Goal: Navigation & Orientation: Find specific page/section

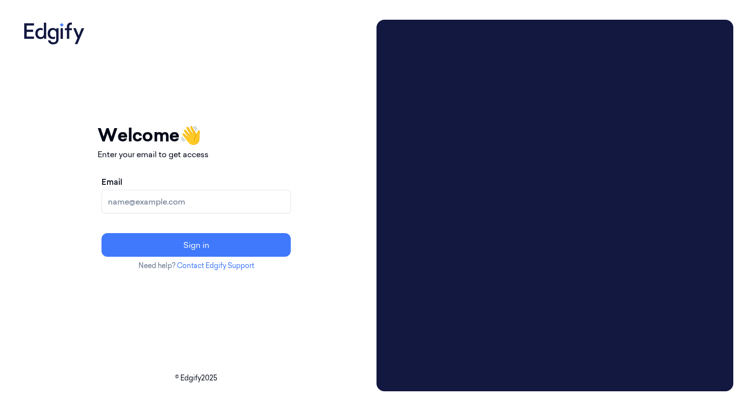
click at [215, 197] on input "Email" at bounding box center [196, 202] width 189 height 24
type input "vs6993@zebra.com"
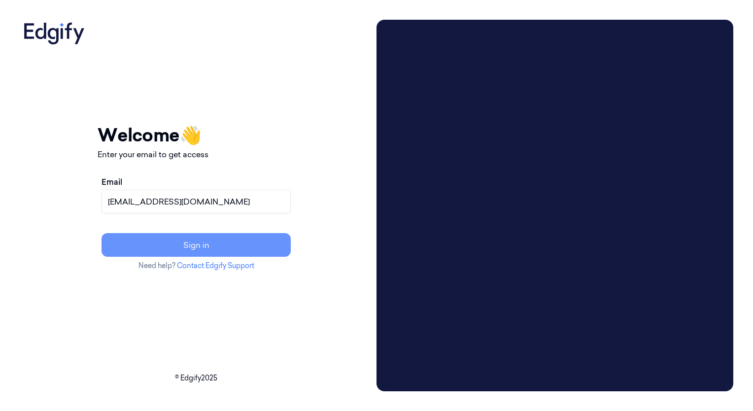
click at [210, 243] on button "Sign in" at bounding box center [196, 245] width 189 height 24
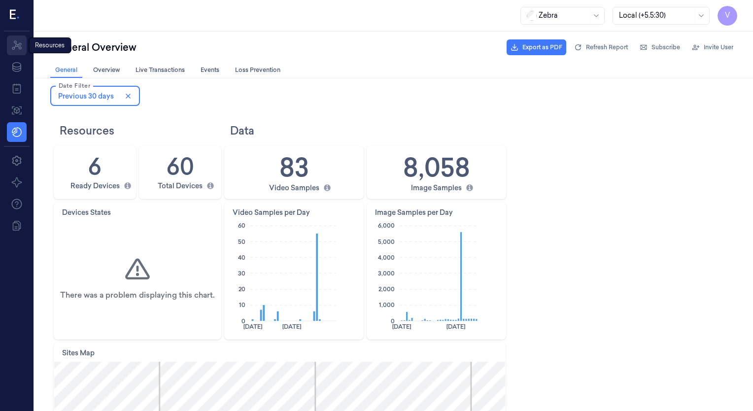
click at [15, 44] on icon at bounding box center [17, 45] width 12 height 12
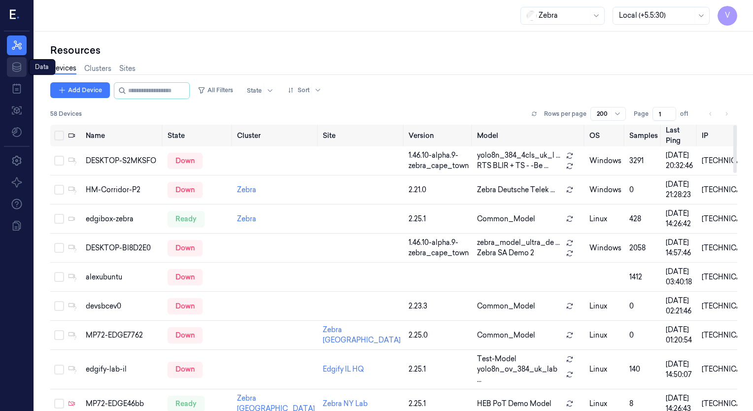
click at [15, 66] on icon at bounding box center [16, 67] width 9 height 10
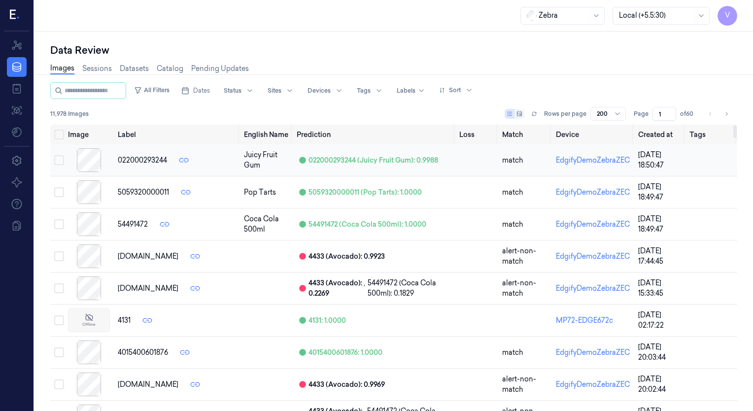
click at [90, 156] on div at bounding box center [89, 160] width 42 height 24
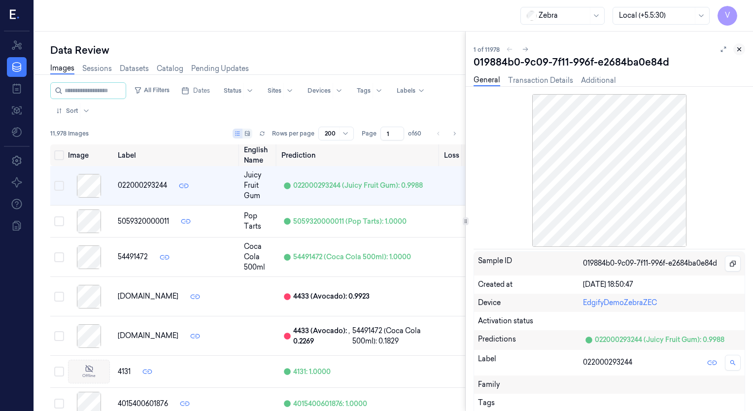
click at [738, 50] on icon at bounding box center [739, 49] width 3 height 3
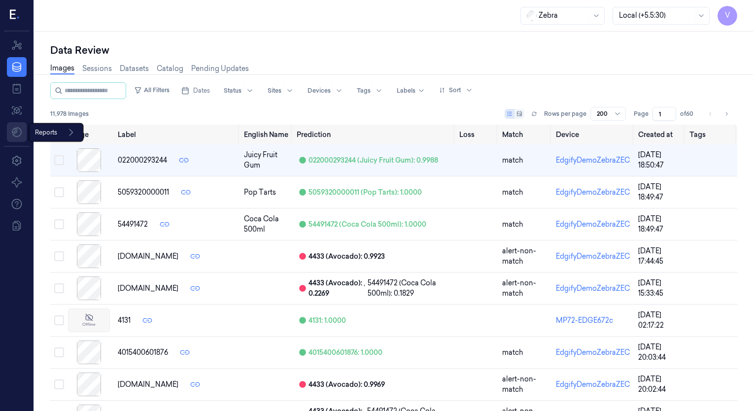
click at [14, 130] on html "V Resources Data Jobs Models Reports Reports Settings About Support Documentati…" at bounding box center [376, 205] width 753 height 411
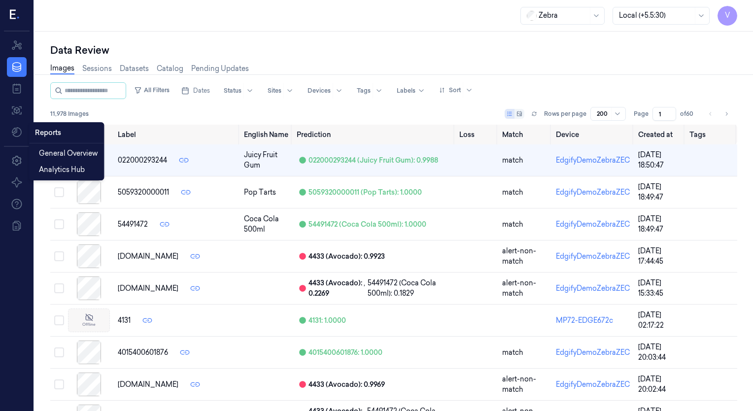
click at [15, 166] on html "V Resources Data Jobs Models Settings About Support Documentation Zebra Local (…" at bounding box center [376, 205] width 753 height 411
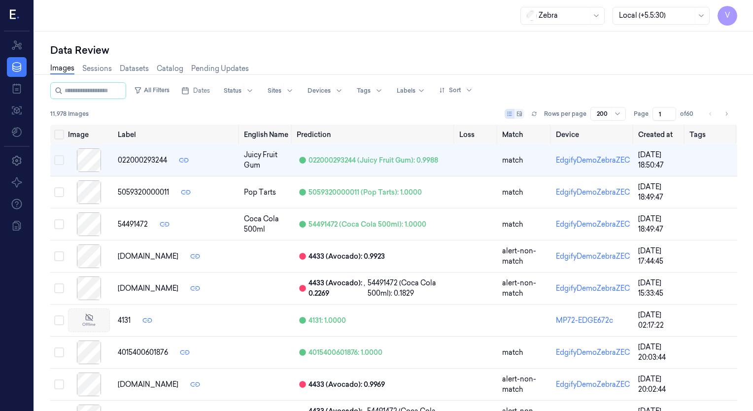
click at [15, 166] on icon at bounding box center [17, 161] width 12 height 12
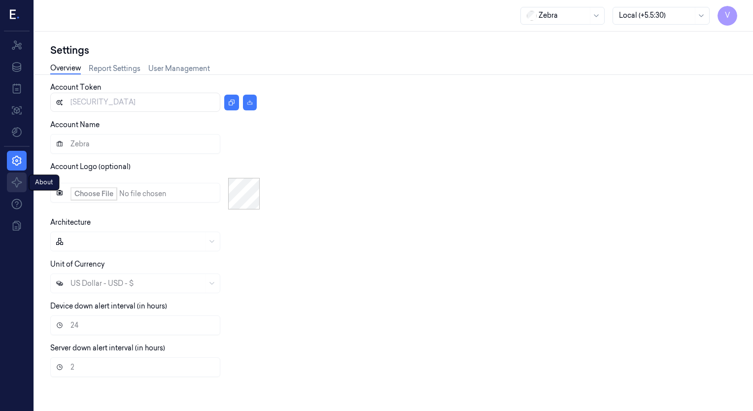
click at [14, 186] on icon at bounding box center [17, 182] width 12 height 12
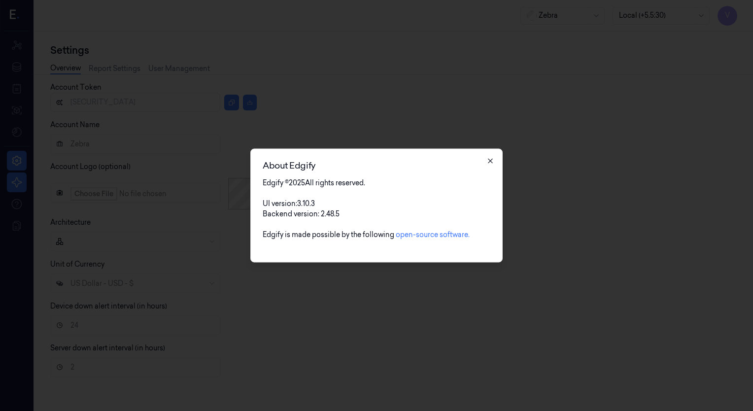
click at [492, 163] on icon "button" at bounding box center [490, 161] width 8 height 8
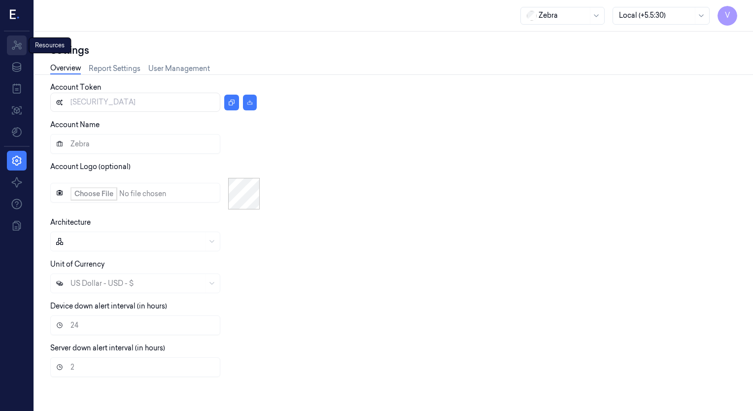
click at [19, 47] on icon at bounding box center [17, 44] width 10 height 9
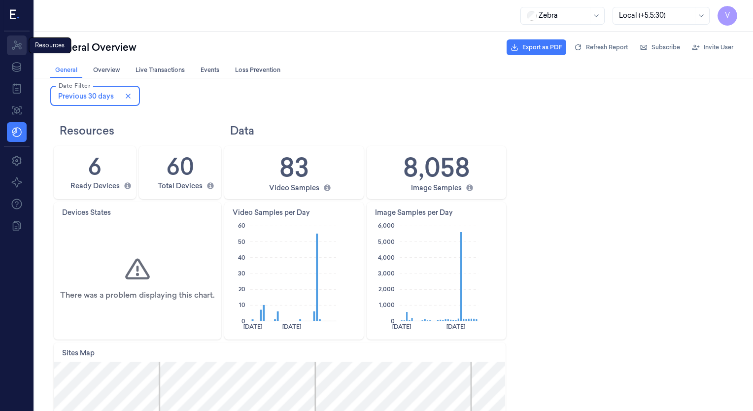
click at [15, 42] on icon at bounding box center [17, 45] width 12 height 12
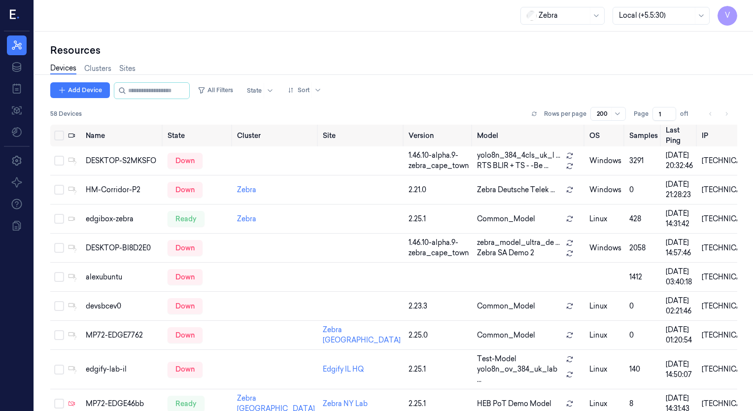
click at [11, 13] on icon at bounding box center [13, 14] width 6 height 9
